Goal: Information Seeking & Learning: Get advice/opinions

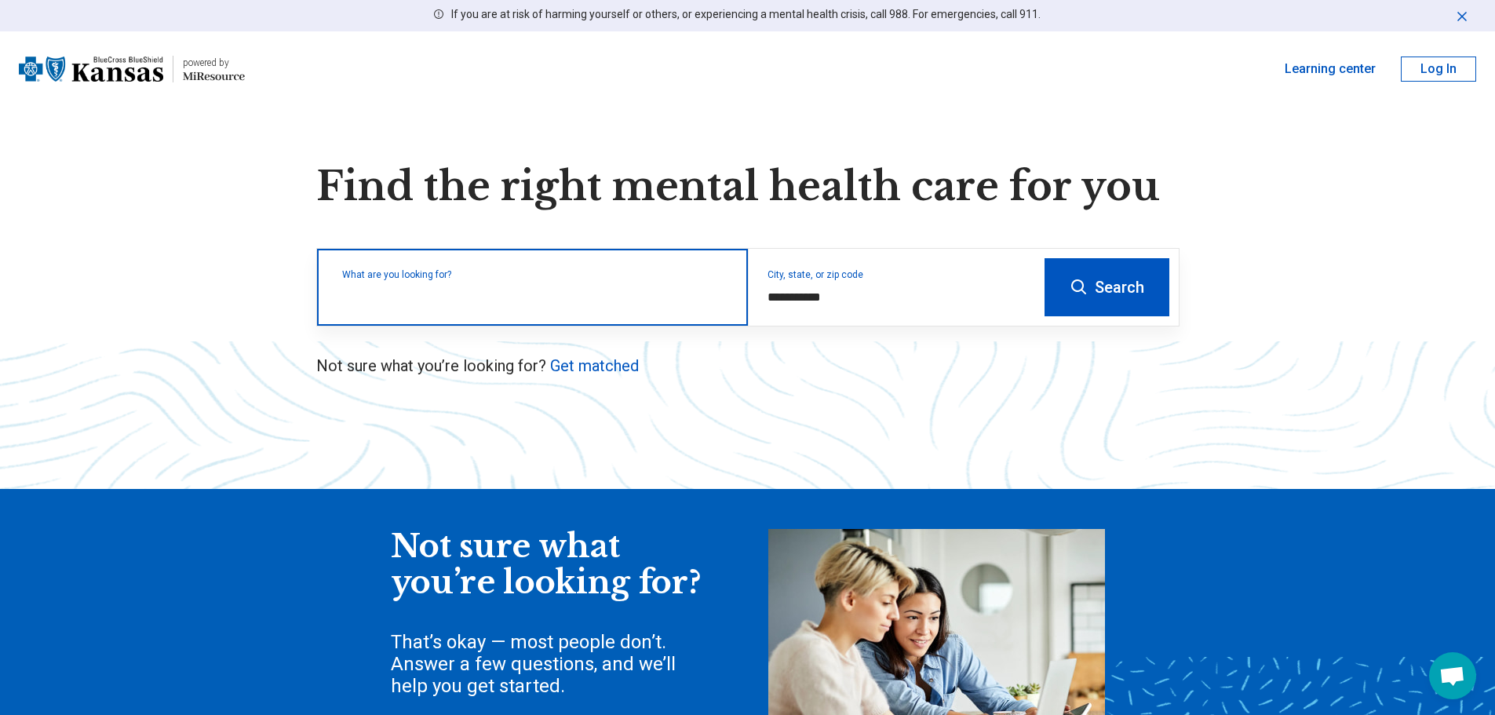
click at [473, 304] on input "text" at bounding box center [535, 295] width 387 height 19
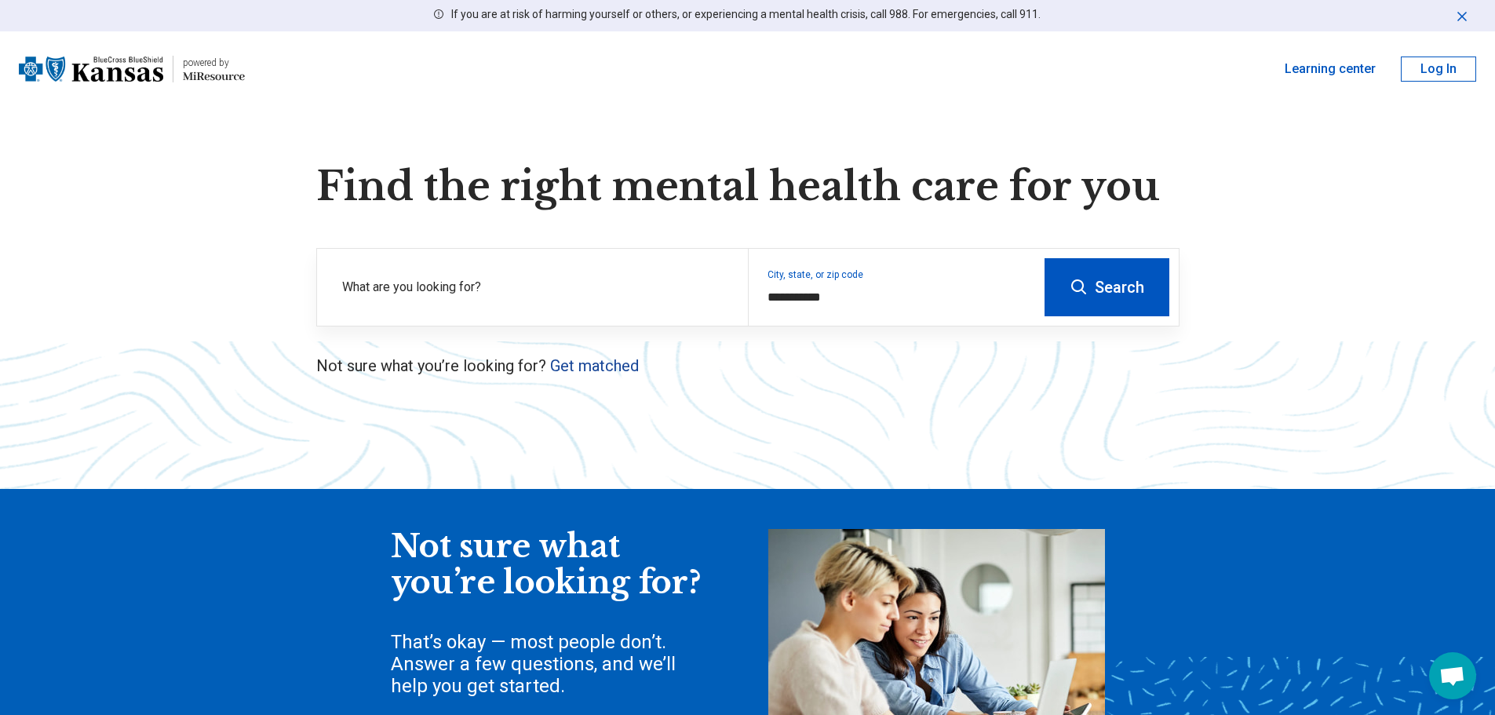
click at [576, 369] on link "Get matched" at bounding box center [594, 365] width 89 height 19
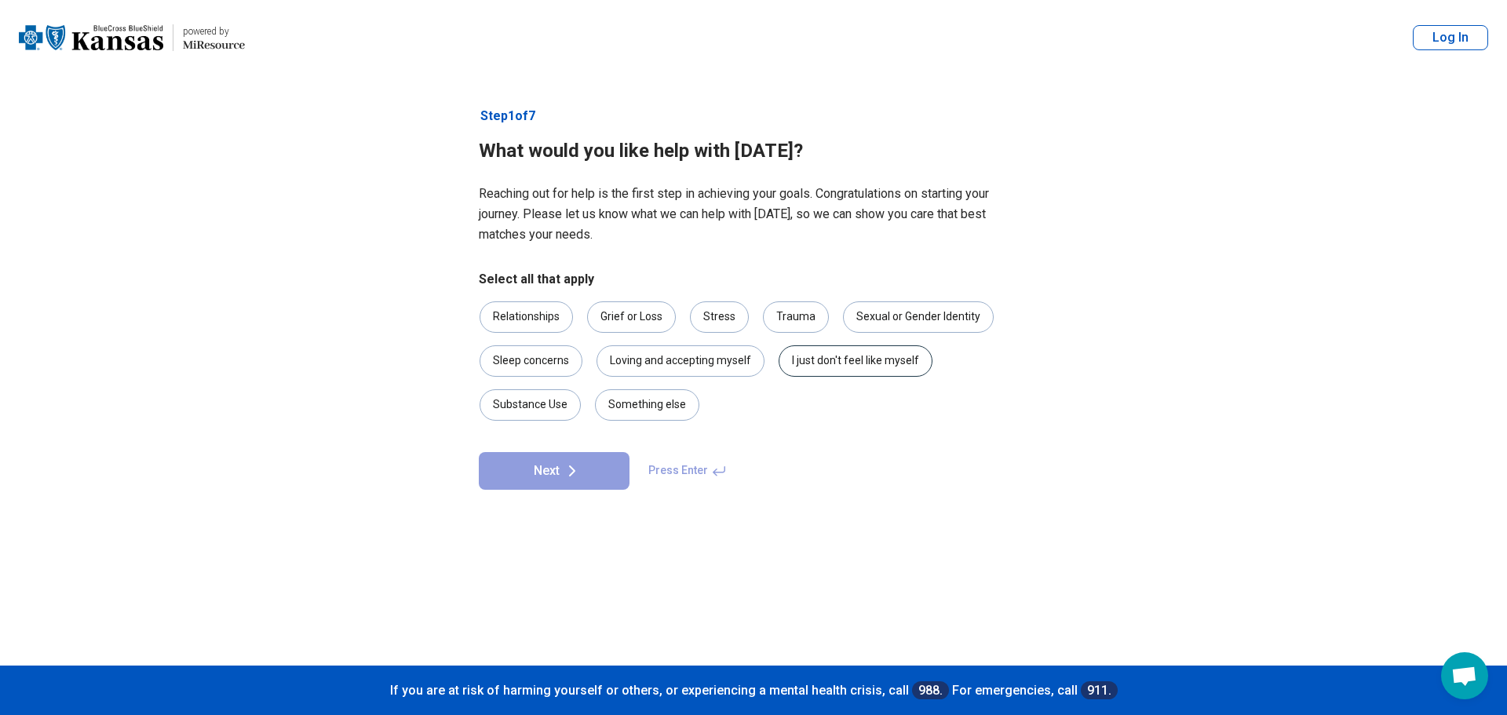
click at [838, 356] on div "I just don't feel like myself" at bounding box center [856, 360] width 154 height 31
click at [566, 470] on icon at bounding box center [572, 471] width 19 height 19
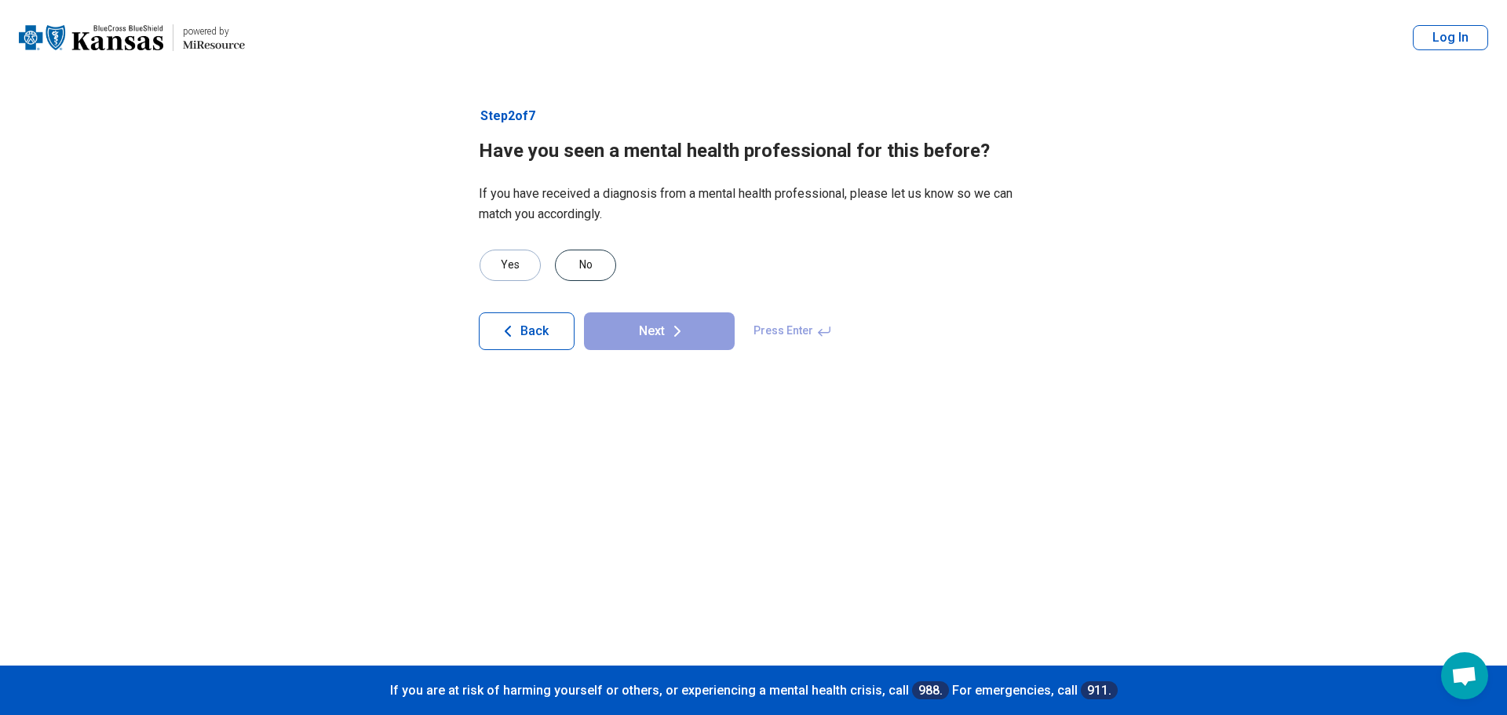
click at [586, 264] on div "No" at bounding box center [585, 265] width 61 height 31
click at [709, 330] on button "Next" at bounding box center [659, 331] width 151 height 38
click at [514, 259] on div "Yes" at bounding box center [510, 265] width 61 height 31
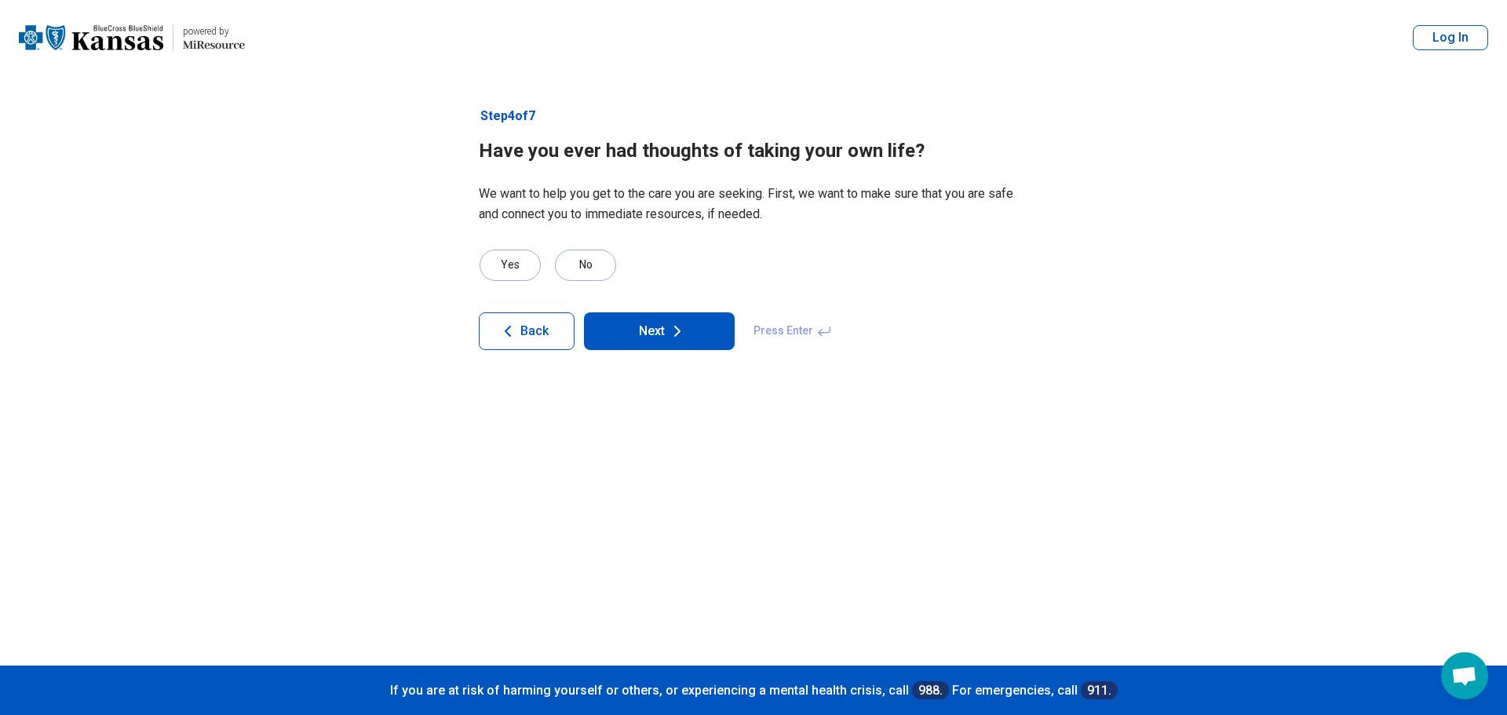
click at [659, 340] on button "Next" at bounding box center [659, 331] width 151 height 38
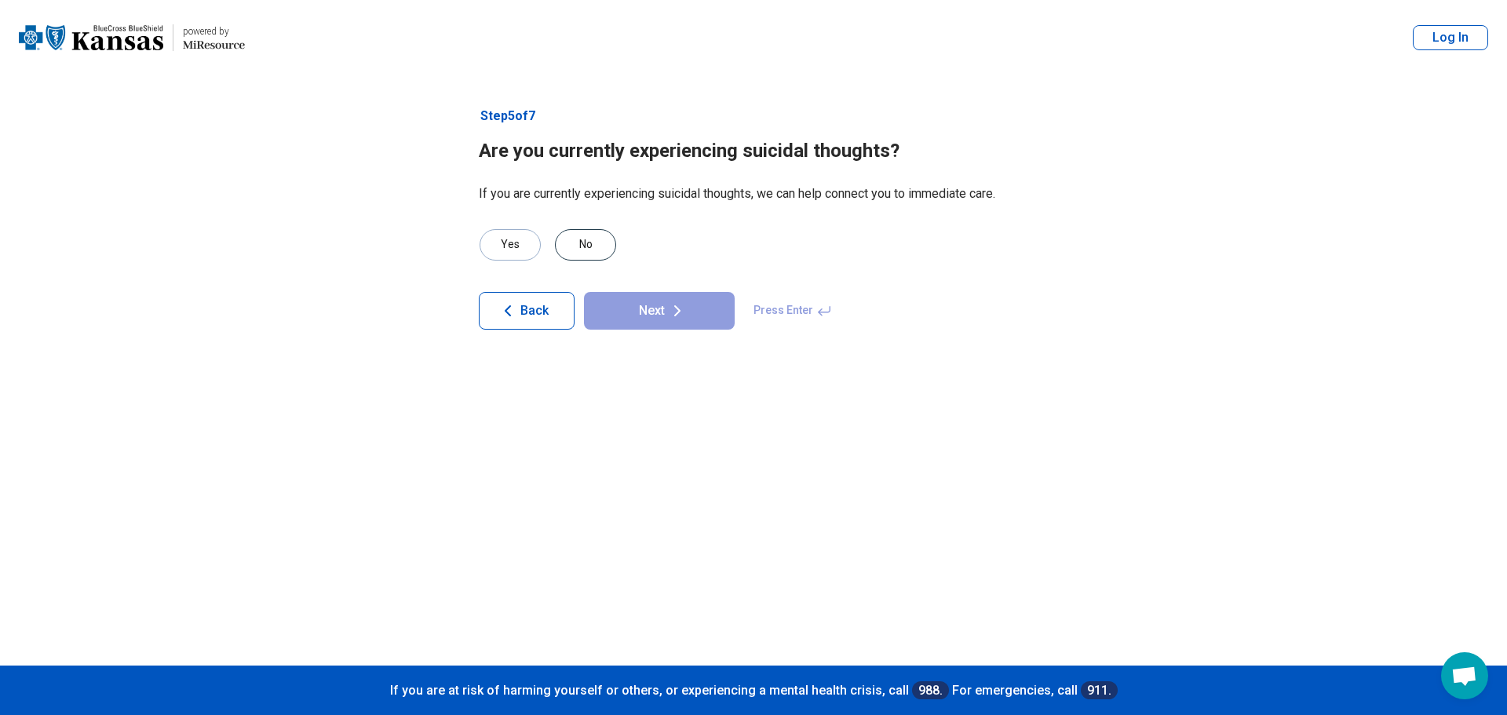
click at [575, 234] on div "No" at bounding box center [585, 244] width 61 height 31
click at [691, 319] on button "Next" at bounding box center [659, 311] width 151 height 38
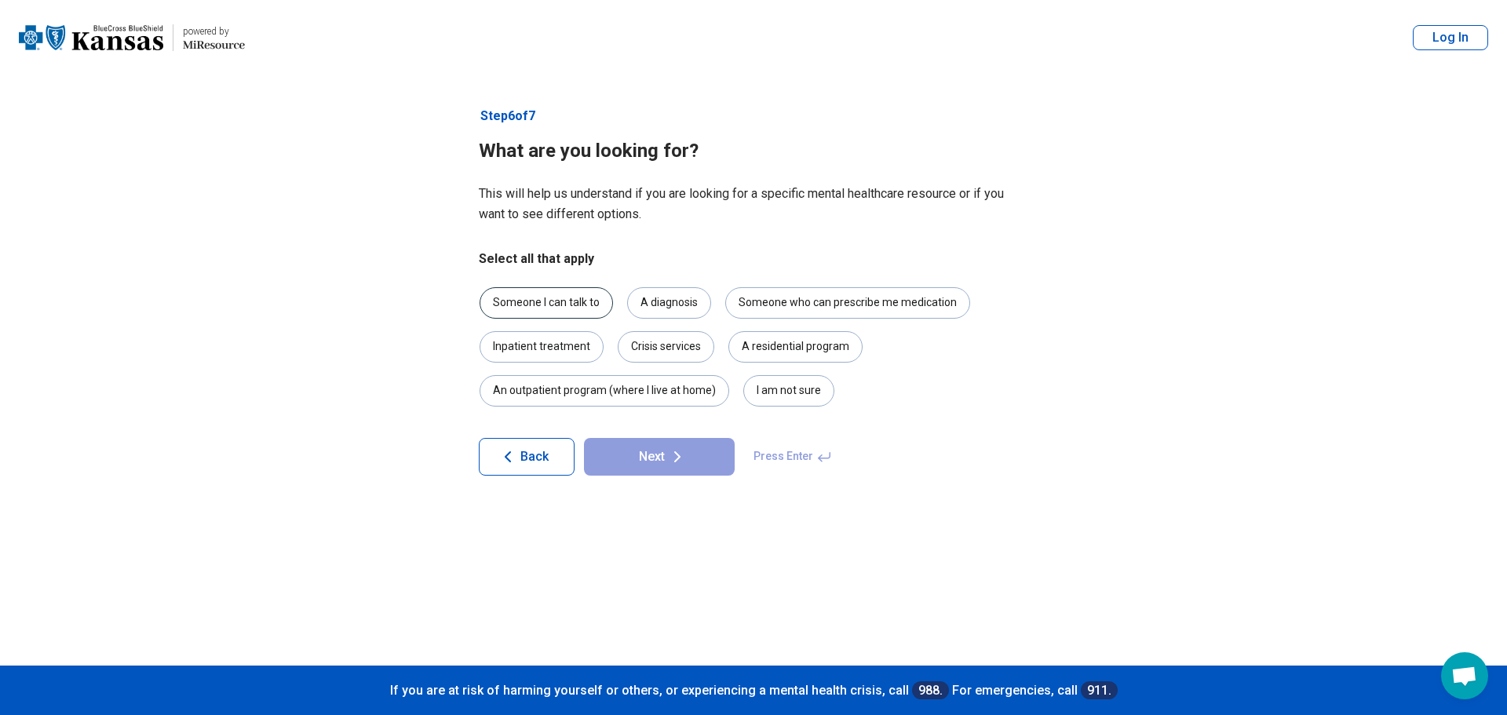
click at [573, 310] on div "Someone I can talk to" at bounding box center [546, 302] width 133 height 31
click at [643, 295] on div "A diagnosis" at bounding box center [669, 302] width 84 height 31
click at [681, 462] on icon at bounding box center [677, 456] width 19 height 19
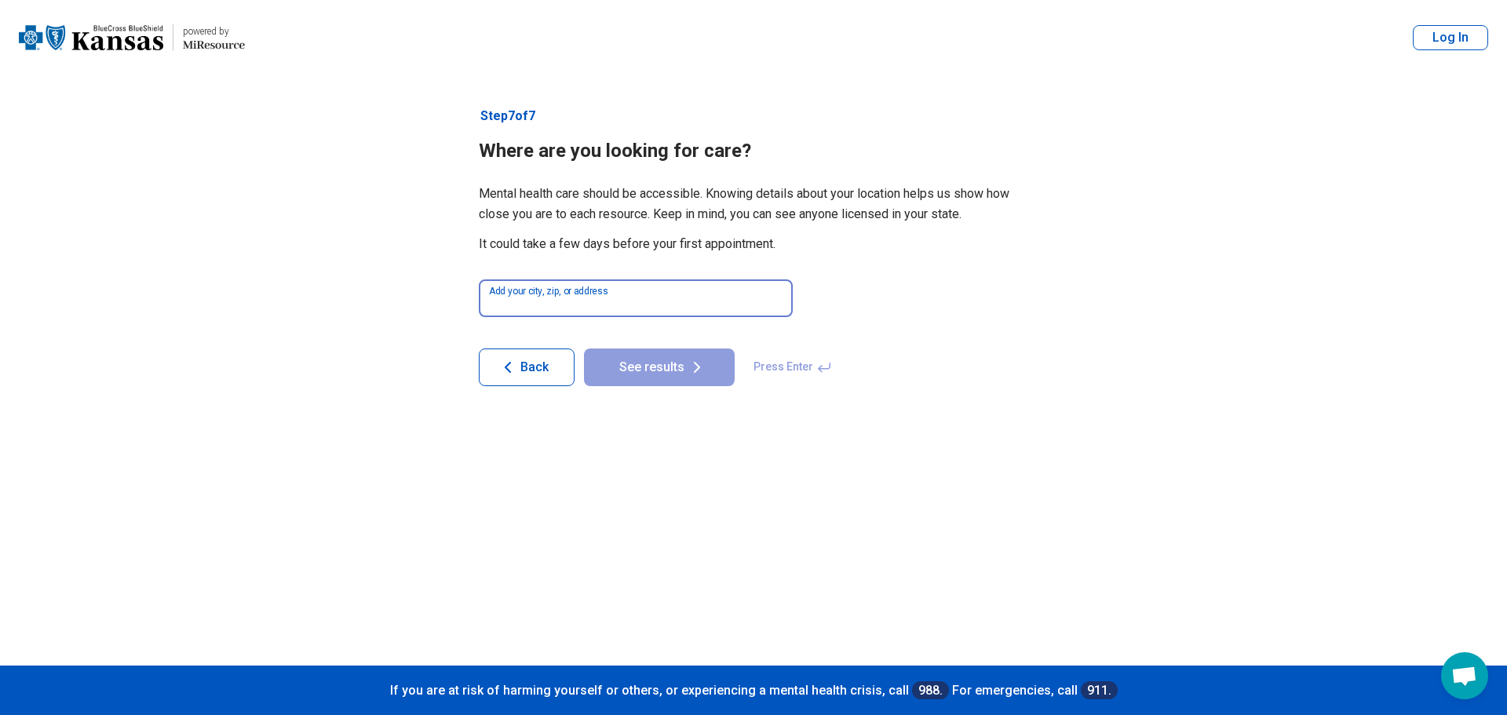
click at [648, 294] on input at bounding box center [636, 298] width 314 height 38
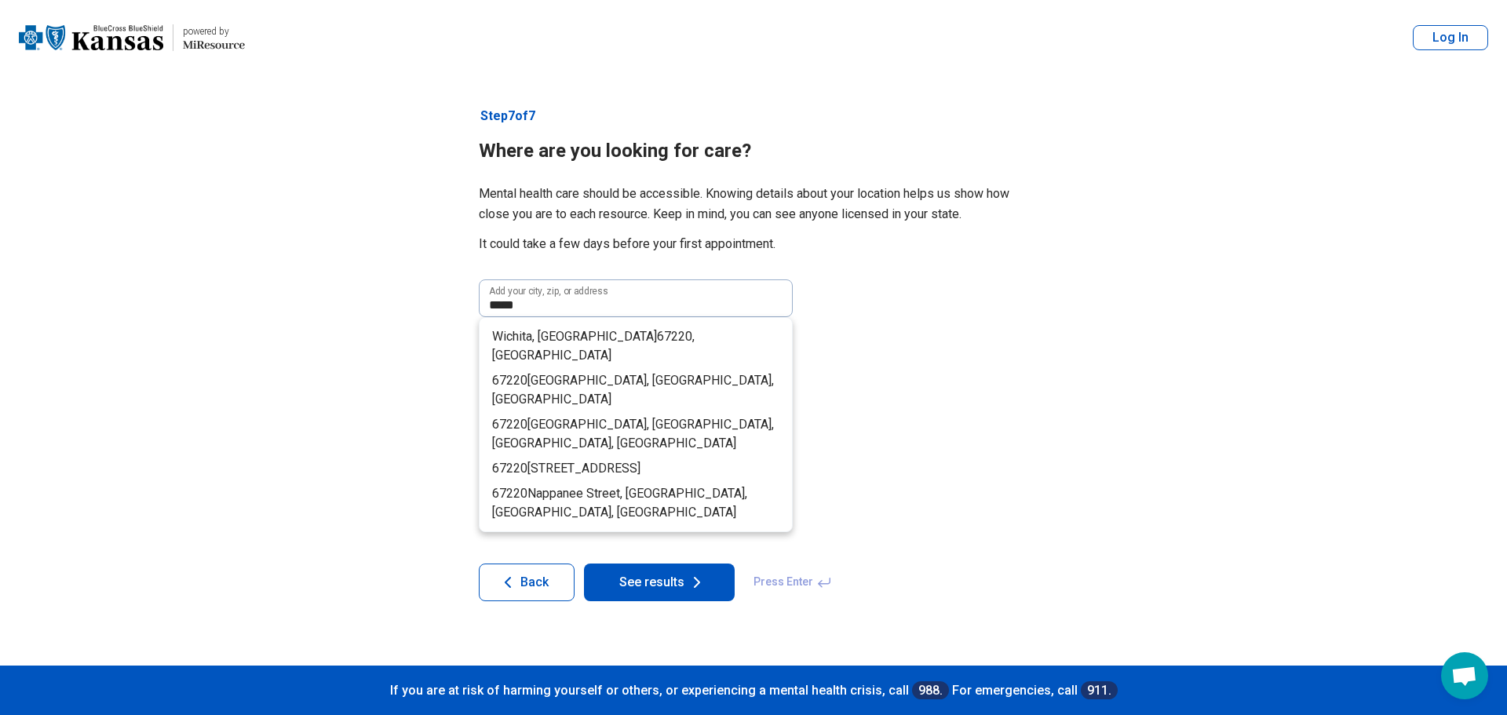
click at [640, 334] on li "[GEOGRAPHIC_DATA], KS 67220 , [GEOGRAPHIC_DATA]" at bounding box center [636, 346] width 312 height 44
type input "**********"
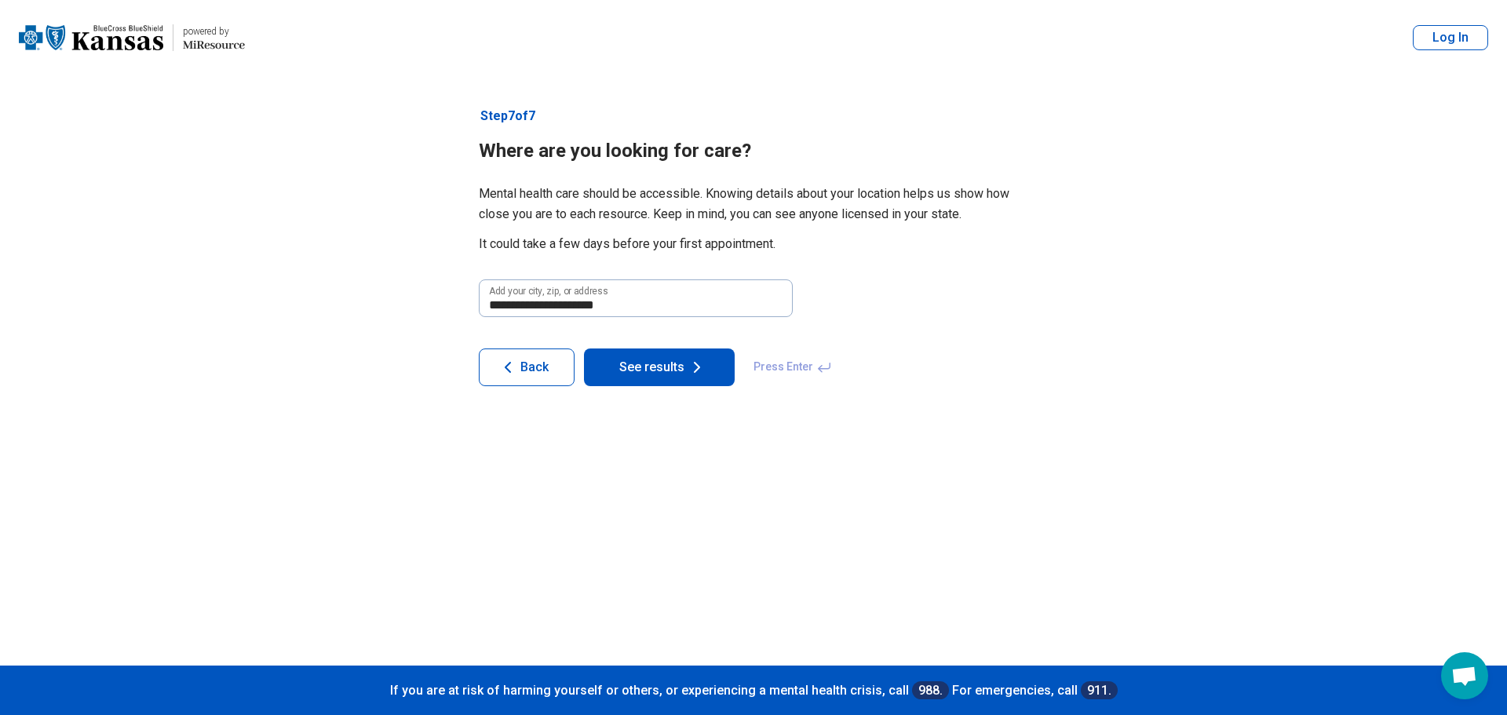
click at [642, 374] on button "See results" at bounding box center [659, 367] width 151 height 38
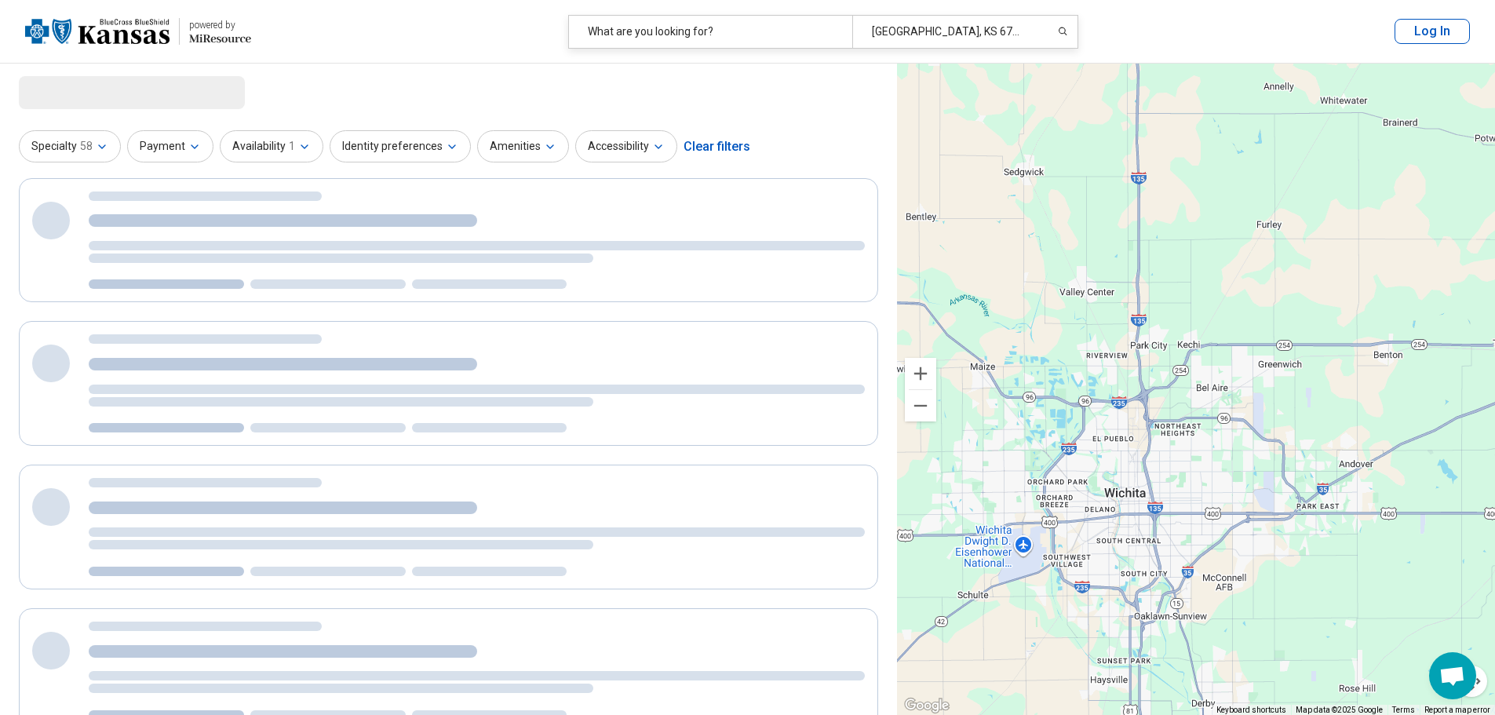
select select "***"
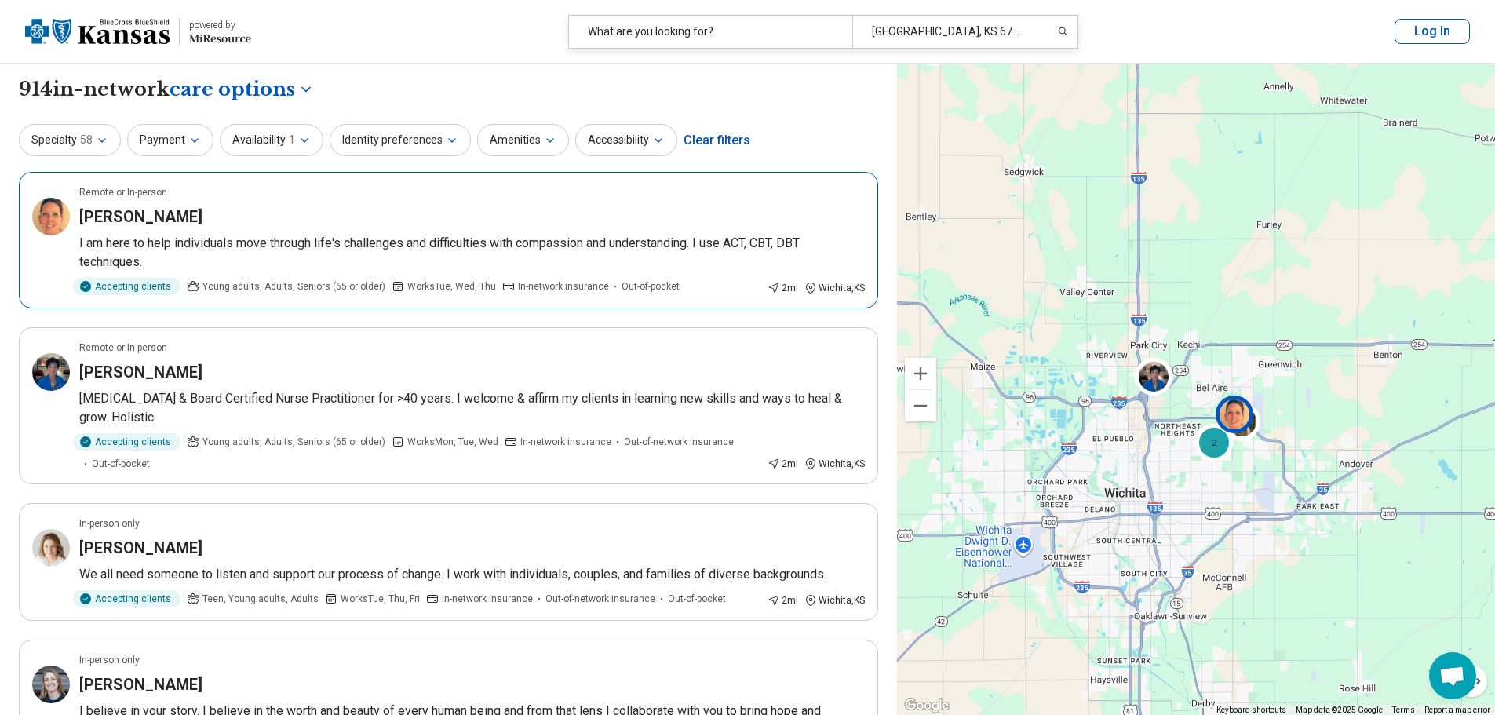
click at [671, 208] on div "[PERSON_NAME]" at bounding box center [472, 217] width 786 height 22
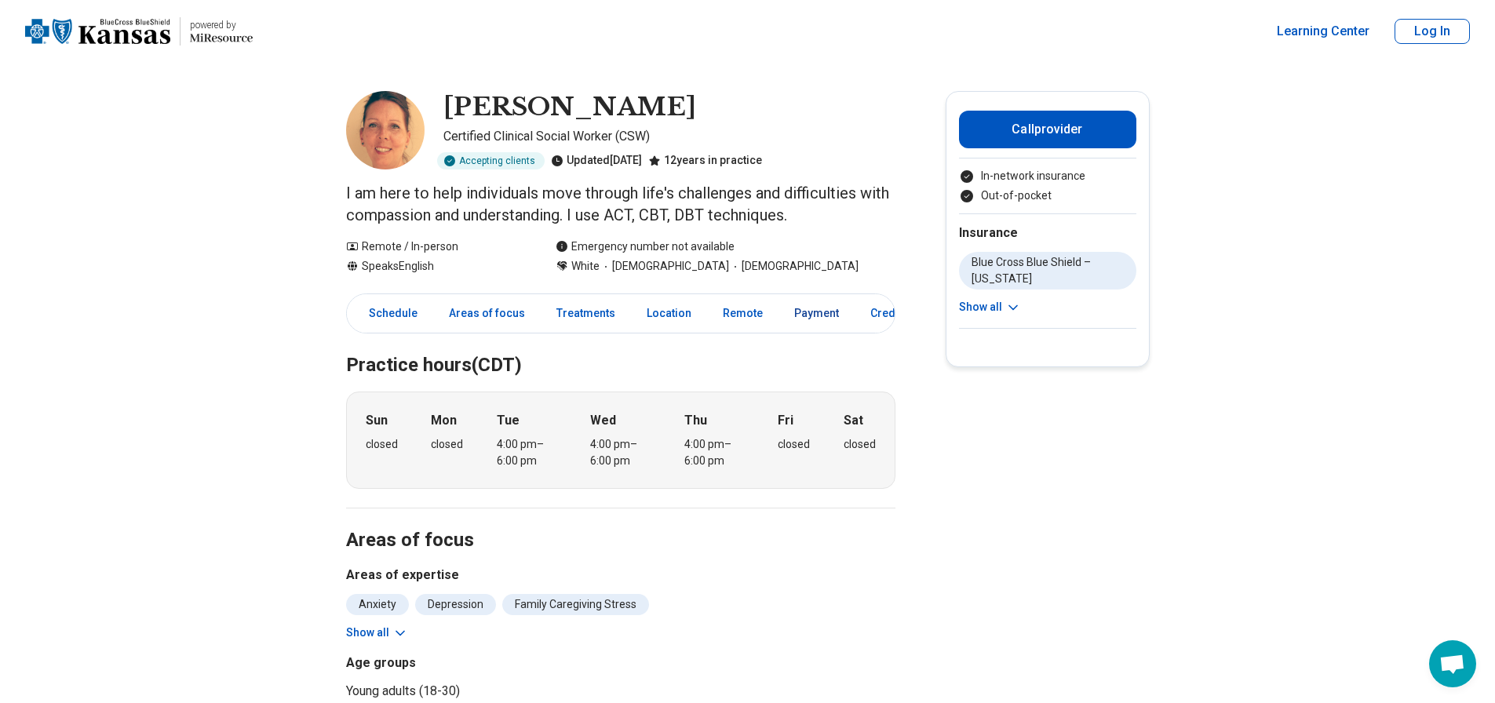
click at [815, 314] on link "Payment" at bounding box center [817, 313] width 64 height 32
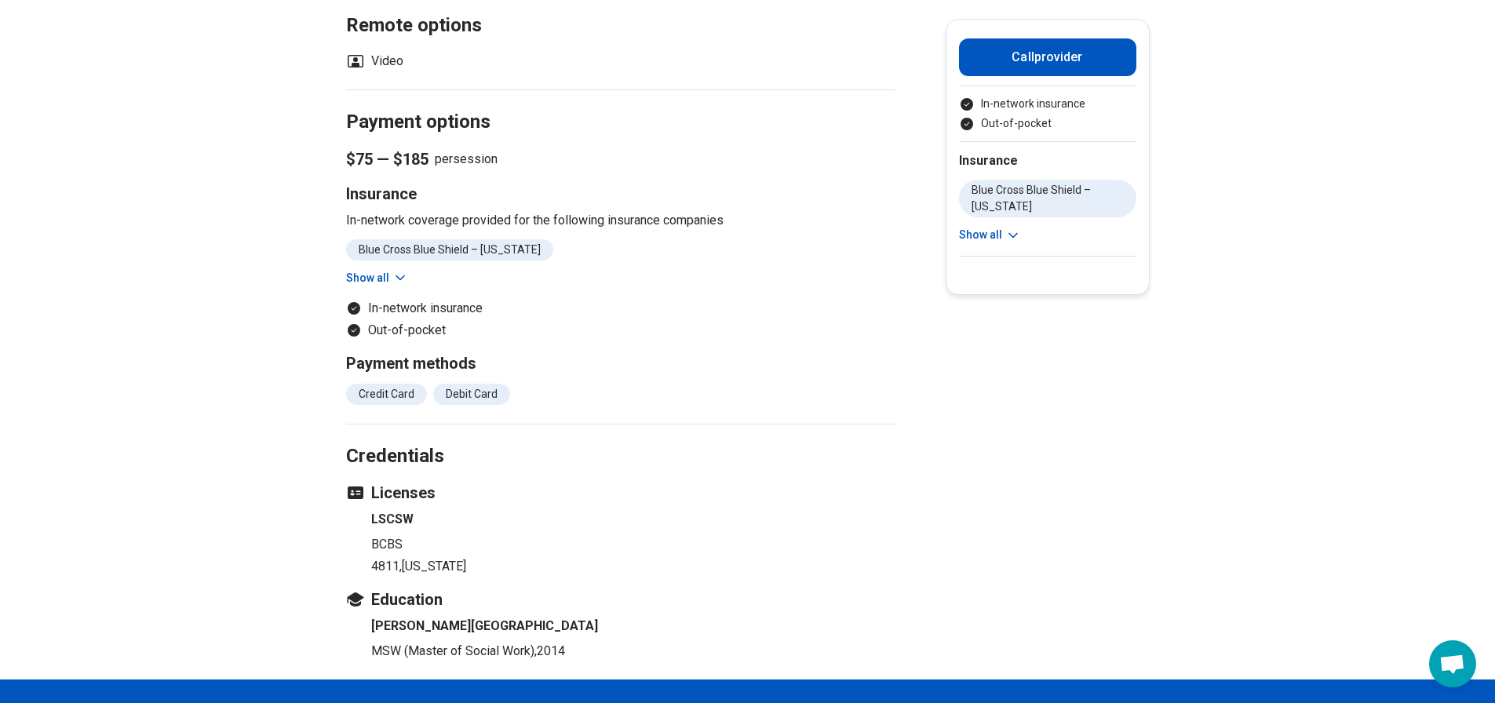
scroll to position [1238, 0]
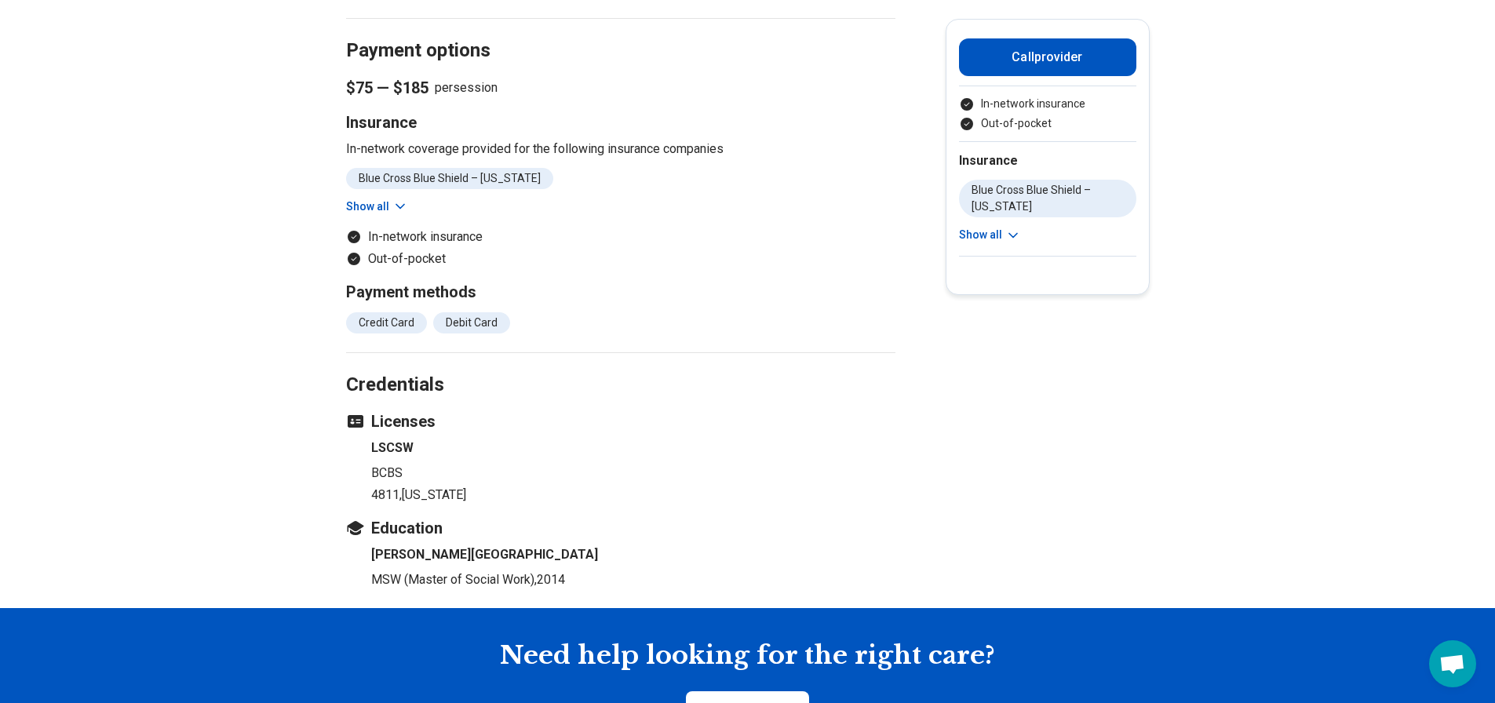
click at [396, 211] on icon at bounding box center [400, 207] width 16 height 16
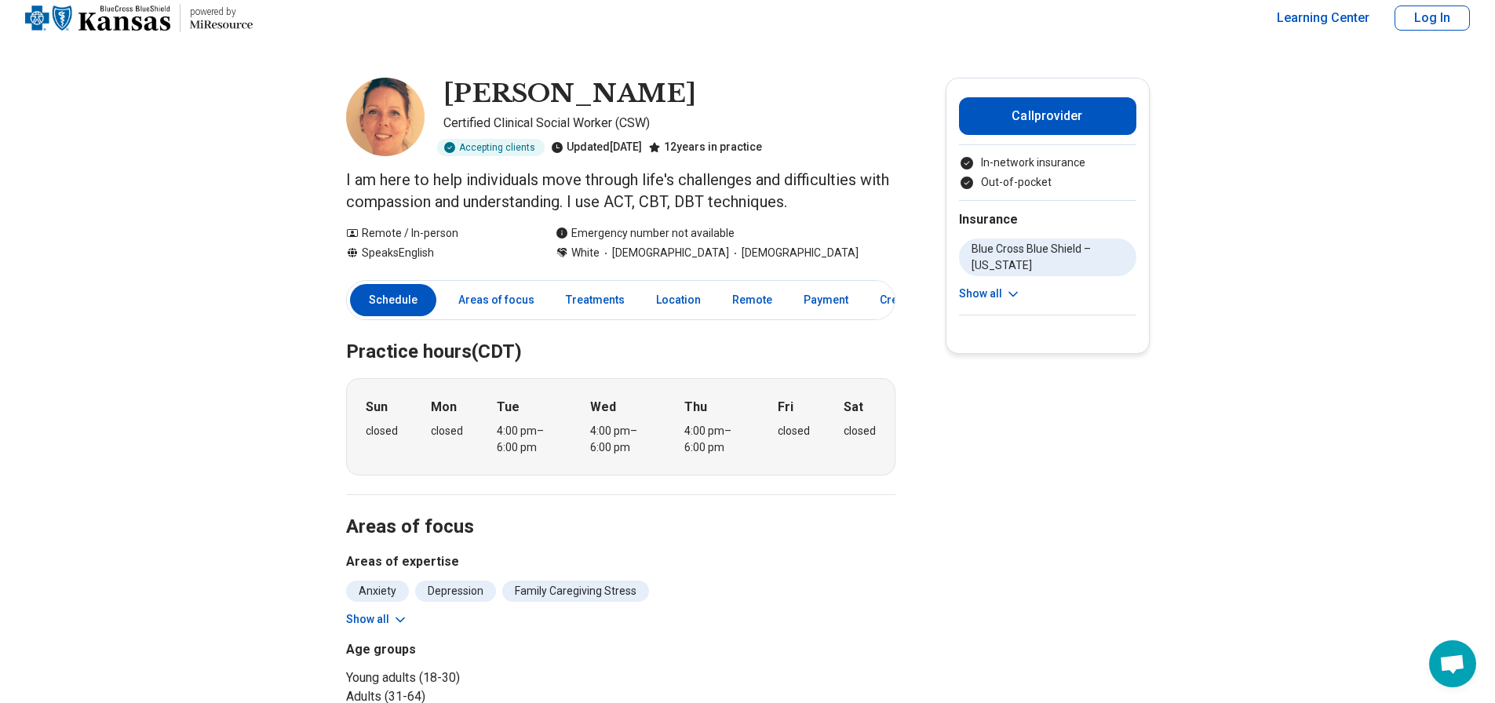
scroll to position [0, 0]
